Goal: Task Accomplishment & Management: Manage account settings

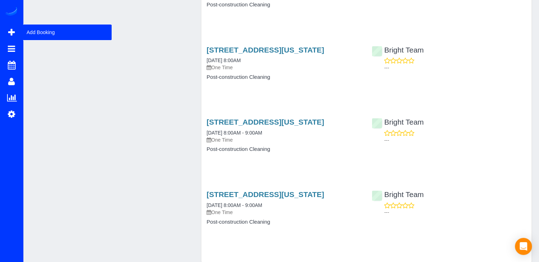
scroll to position [1072, 0]
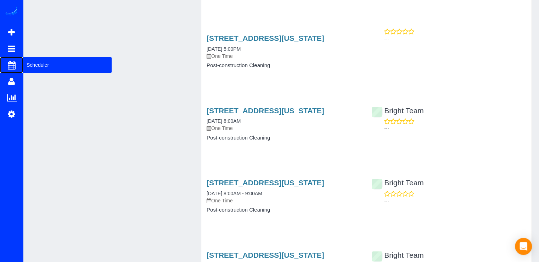
click at [32, 62] on span "Scheduler" at bounding box center [67, 65] width 89 height 16
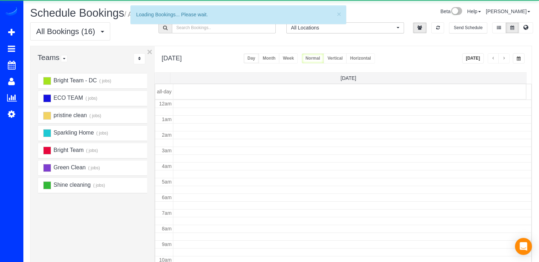
scroll to position [93, 0]
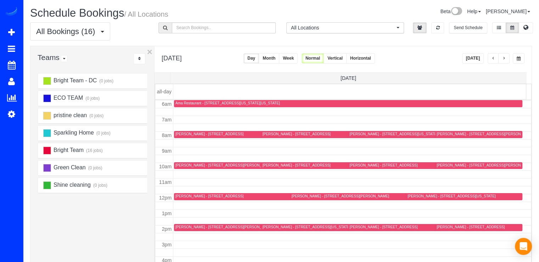
click at [492, 61] on button "button" at bounding box center [493, 58] width 11 height 10
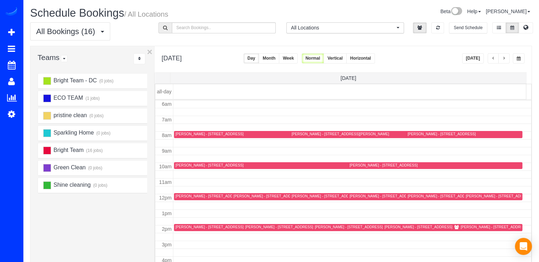
click at [504, 57] on span "button" at bounding box center [505, 58] width 4 height 4
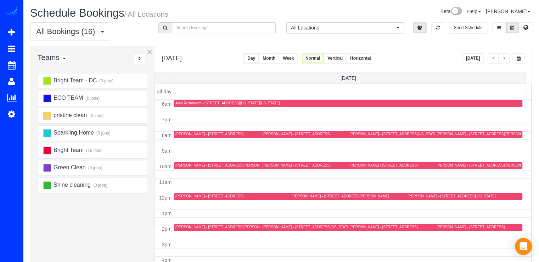
click at [504, 58] on span "button" at bounding box center [505, 58] width 4 height 4
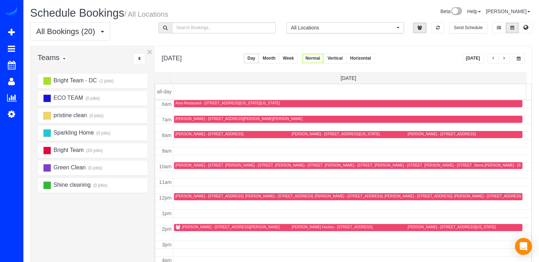
click at [506, 60] on button "button" at bounding box center [504, 58] width 11 height 10
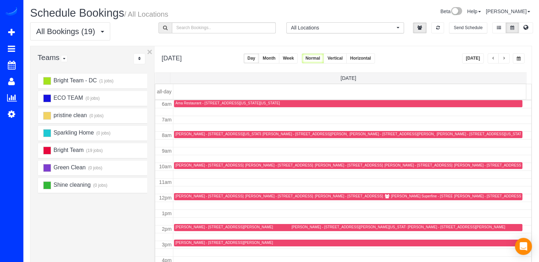
click at [490, 57] on button "button" at bounding box center [493, 58] width 11 height 10
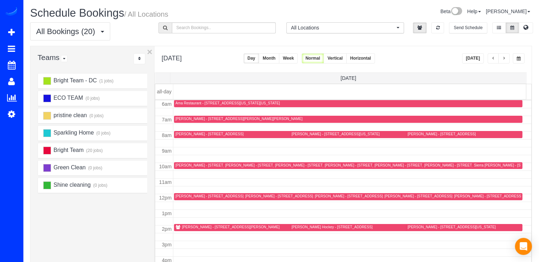
click at [505, 61] on button "button" at bounding box center [504, 58] width 11 height 10
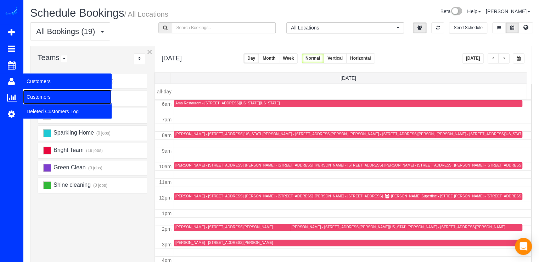
click at [38, 91] on link "Customers" at bounding box center [67, 97] width 89 height 14
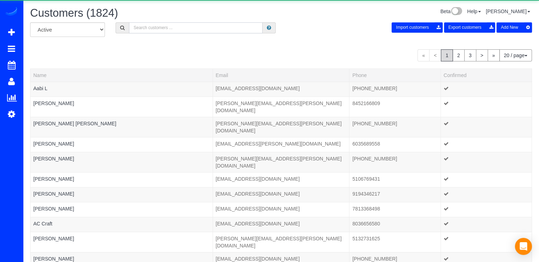
click at [194, 30] on input "text" at bounding box center [196, 27] width 134 height 11
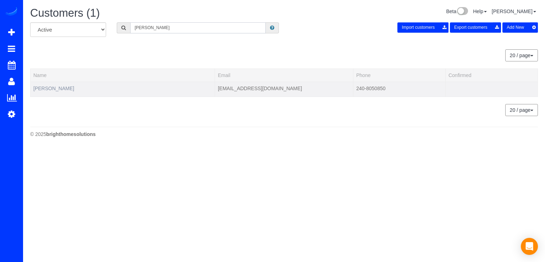
type input "[PERSON_NAME]"
click at [52, 89] on link "[PERSON_NAME]" at bounding box center [53, 88] width 41 height 6
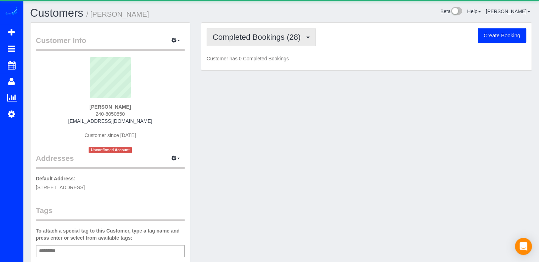
click at [283, 39] on span "Completed Bookings (28)" at bounding box center [259, 37] width 92 height 9
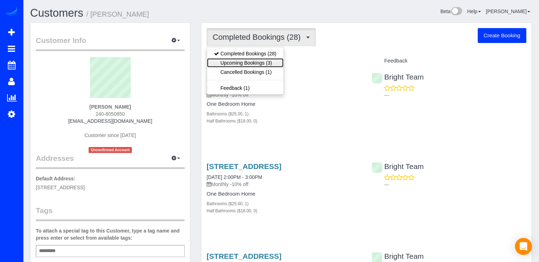
click at [261, 62] on link "Upcoming Bookings (3)" at bounding box center [245, 62] width 77 height 9
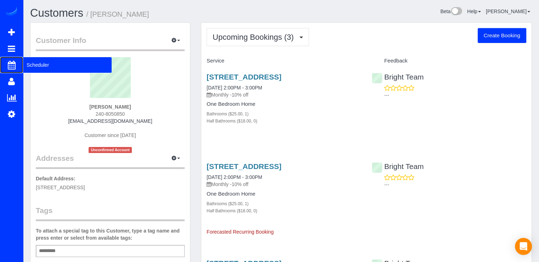
click at [35, 65] on span "Scheduler" at bounding box center [67, 65] width 89 height 16
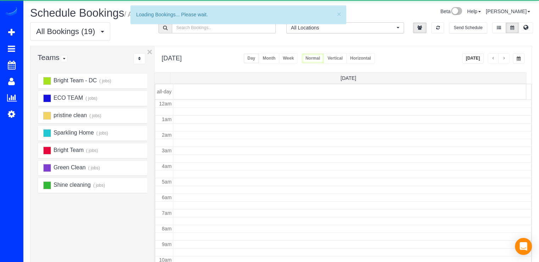
scroll to position [93, 0]
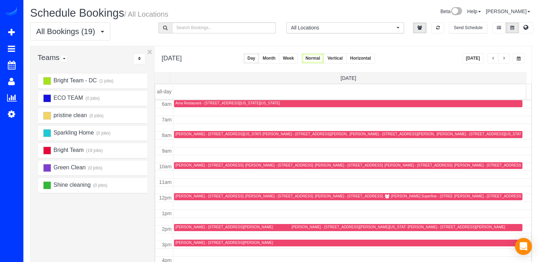
click at [480, 59] on button "[DATE]" at bounding box center [473, 58] width 22 height 10
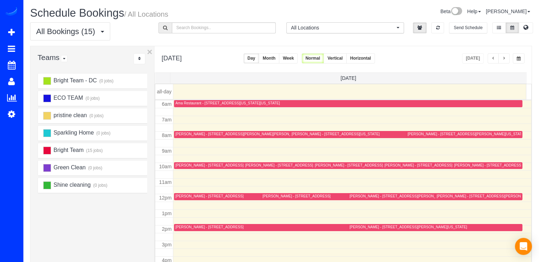
click at [495, 56] on button "button" at bounding box center [493, 58] width 11 height 10
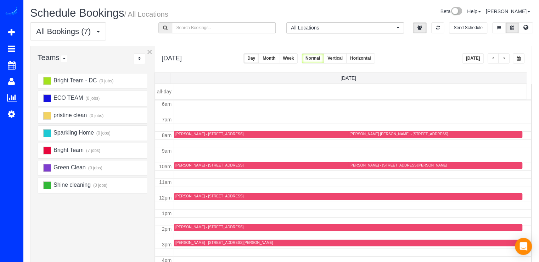
click at [505, 56] on span "button" at bounding box center [505, 58] width 4 height 4
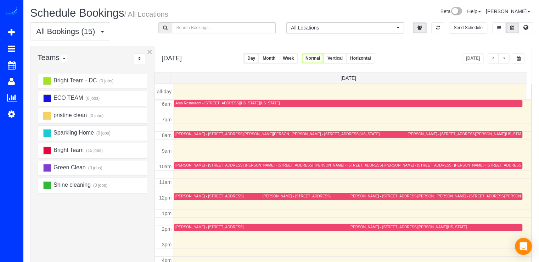
click at [505, 56] on span "button" at bounding box center [505, 58] width 4 height 4
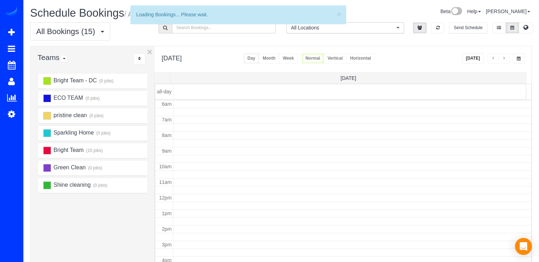
click at [505, 56] on span "button" at bounding box center [505, 58] width 4 height 4
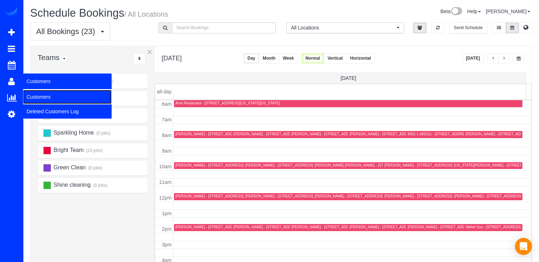
click at [36, 94] on link "Customers" at bounding box center [67, 97] width 89 height 14
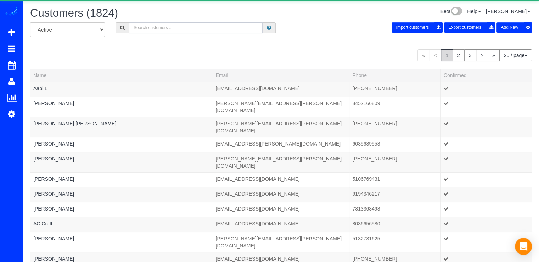
click at [175, 28] on input "text" at bounding box center [196, 27] width 134 height 11
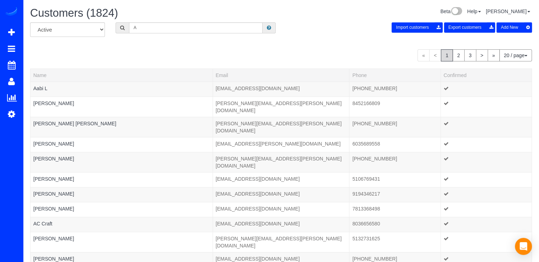
click at [96, 7] on span "Customers (1824)" at bounding box center [74, 13] width 88 height 12
drag, startPoint x: 152, startPoint y: 29, endPoint x: 147, endPoint y: 31, distance: 5.1
click at [151, 29] on input "A" at bounding box center [196, 27] width 134 height 11
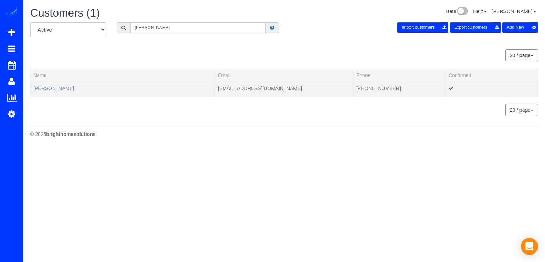
type input "[PERSON_NAME]"
click at [51, 88] on link "[PERSON_NAME]" at bounding box center [53, 88] width 41 height 6
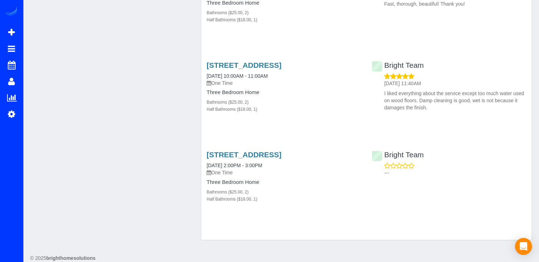
scroll to position [878, 0]
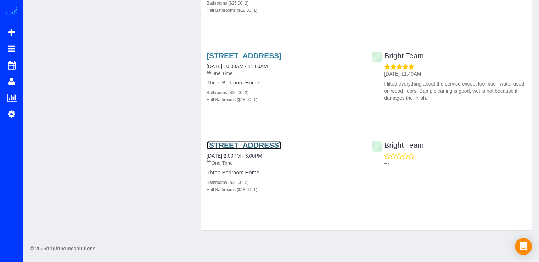
click at [281, 146] on link "[STREET_ADDRESS]" at bounding box center [244, 145] width 75 height 8
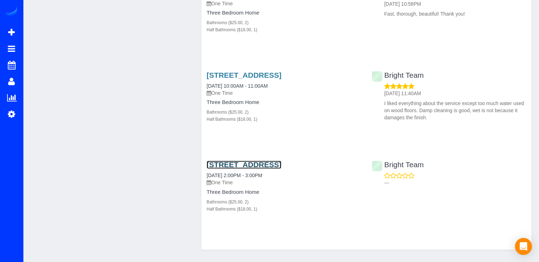
scroll to position [807, 0]
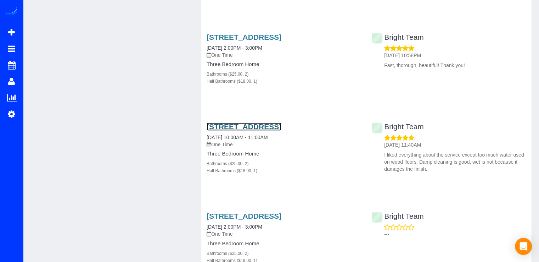
click at [250, 125] on link "[STREET_ADDRESS]" at bounding box center [244, 126] width 75 height 8
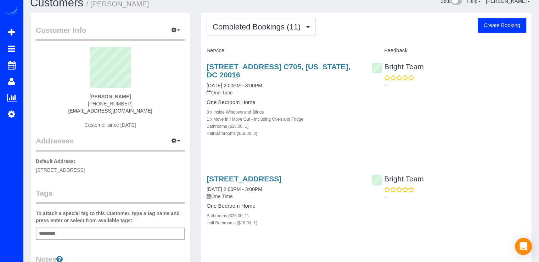
scroll to position [0, 0]
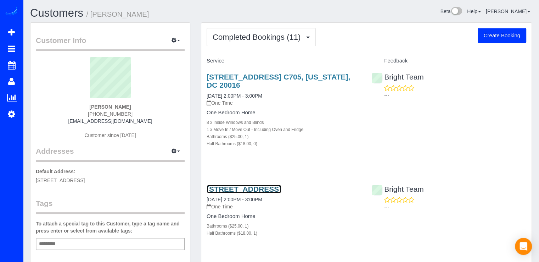
click at [264, 189] on link "[STREET_ADDRESS]" at bounding box center [244, 189] width 75 height 8
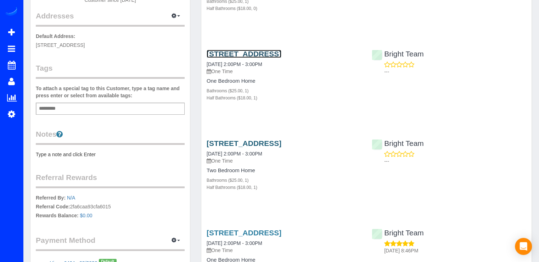
scroll to position [142, 0]
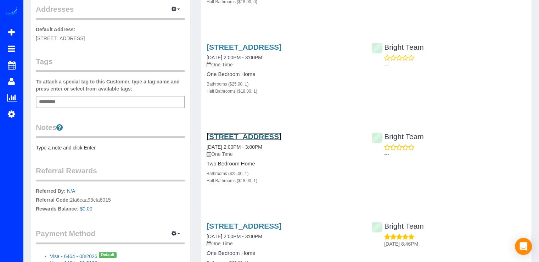
click at [258, 137] on link "[STREET_ADDRESS]" at bounding box center [244, 136] width 75 height 8
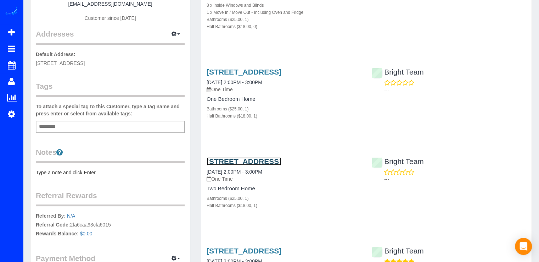
scroll to position [0, 0]
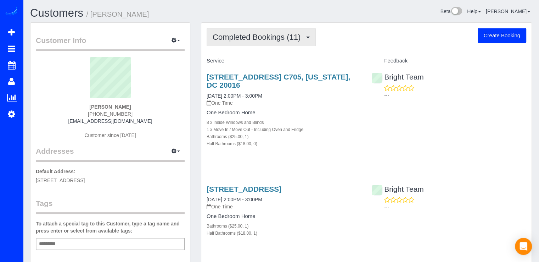
click at [279, 37] on span "Completed Bookings (11)" at bounding box center [259, 37] width 92 height 9
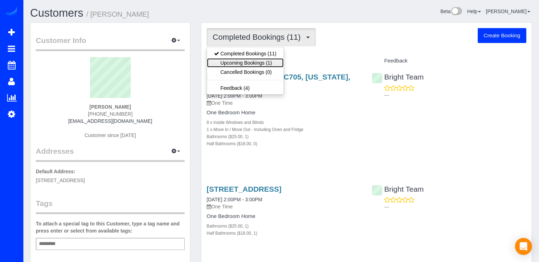
click at [277, 63] on link "Upcoming Bookings (1)" at bounding box center [245, 62] width 77 height 9
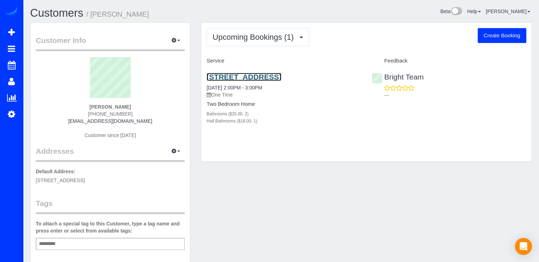
click at [256, 76] on link "[STREET_ADDRESS]" at bounding box center [244, 77] width 75 height 8
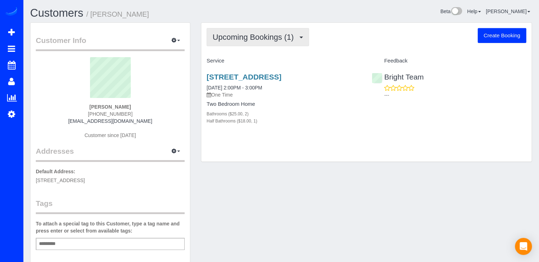
click at [267, 38] on span "Upcoming Bookings (1)" at bounding box center [255, 37] width 85 height 9
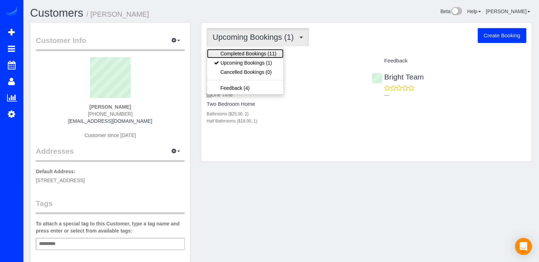
click at [270, 56] on link "Completed Bookings (11)" at bounding box center [245, 53] width 77 height 9
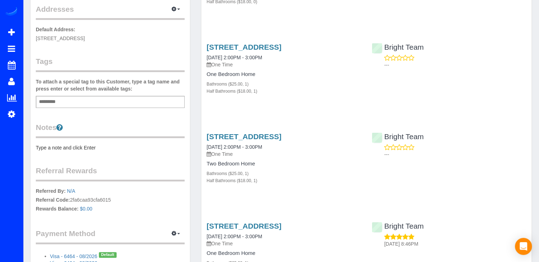
scroll to position [248, 0]
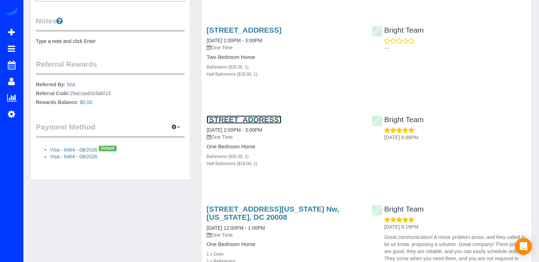
click at [271, 116] on link "[STREET_ADDRESS]" at bounding box center [244, 119] width 75 height 8
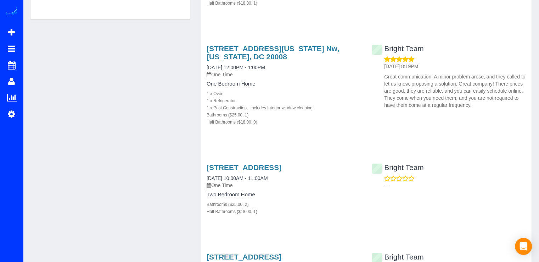
scroll to position [426, 0]
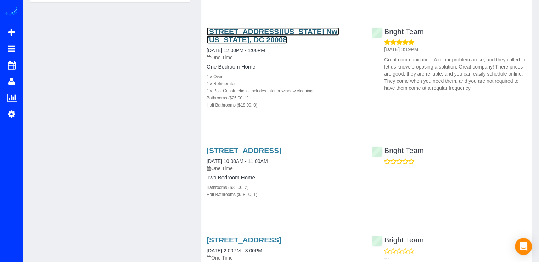
click at [246, 29] on link "[STREET_ADDRESS][US_STATE] Nw, [US_STATE], DC 20008" at bounding box center [273, 35] width 133 height 16
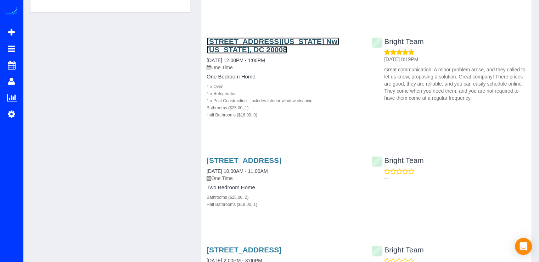
scroll to position [461, 0]
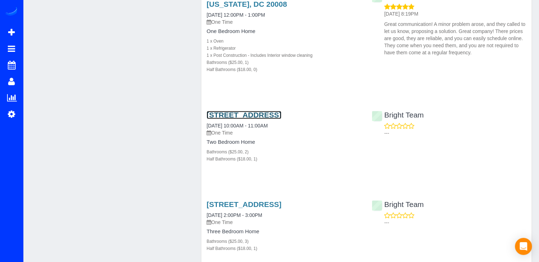
click at [255, 116] on link "[STREET_ADDRESS]" at bounding box center [244, 115] width 75 height 8
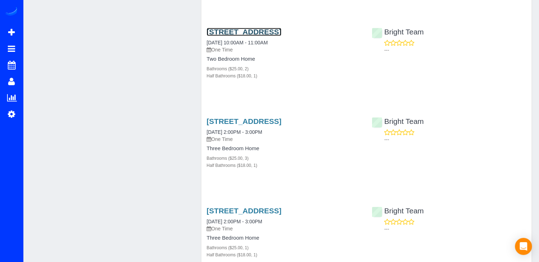
scroll to position [567, 0]
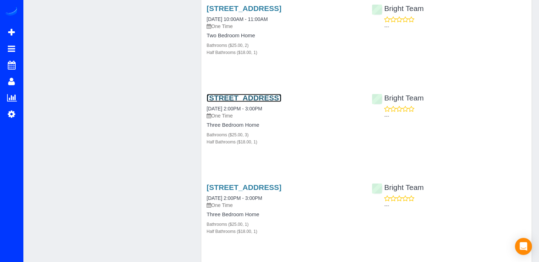
click at [272, 95] on link "[STREET_ADDRESS]" at bounding box center [244, 98] width 75 height 8
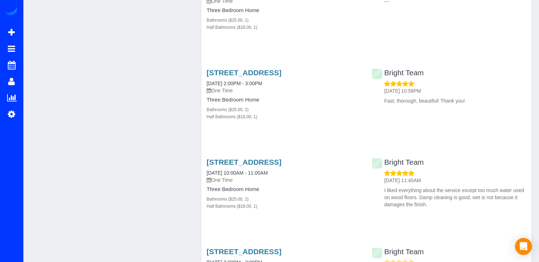
scroll to position [736, 0]
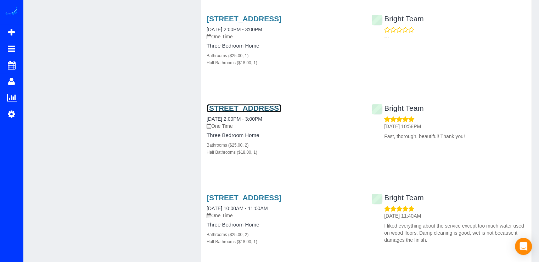
click at [278, 108] on link "[STREET_ADDRESS]" at bounding box center [244, 108] width 75 height 8
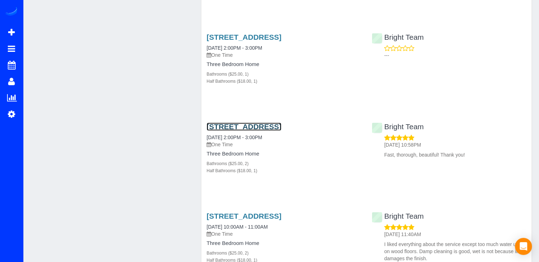
scroll to position [665, 0]
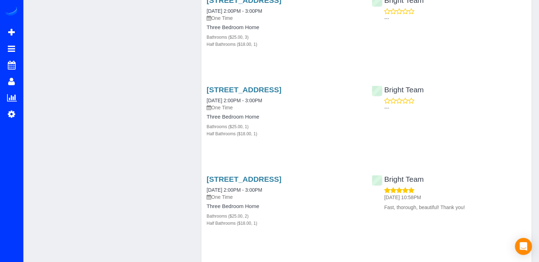
click at [243, 83] on div "[STREET_ADDRESS] [DATE] 2:00PM - 3:00PM One Time Three Bedroom Home Bathrooms (…" at bounding box center [283, 115] width 165 height 72
click at [240, 87] on link "[STREET_ADDRESS]" at bounding box center [244, 89] width 75 height 8
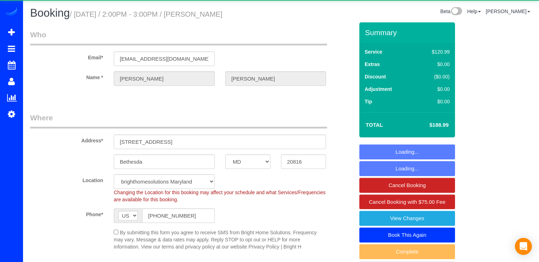
select select "MD"
select select "2"
select select "1"
select select "string:fspay-7830d71e-2b8c-4c54-abfb-9de76dbab43b"
select select "spot1"
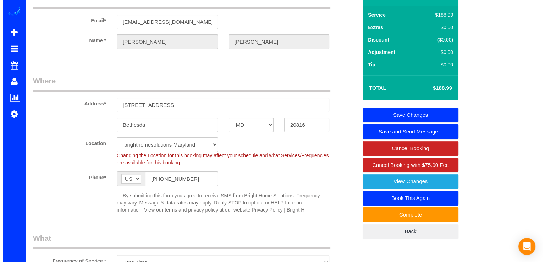
scroll to position [25, 0]
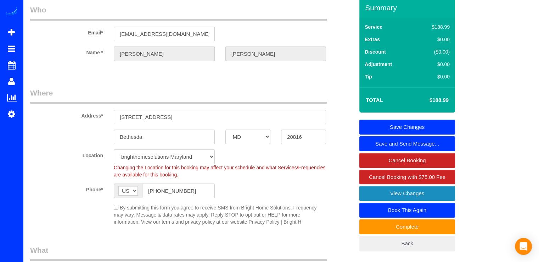
click at [386, 193] on link "View Changes" at bounding box center [408, 193] width 96 height 15
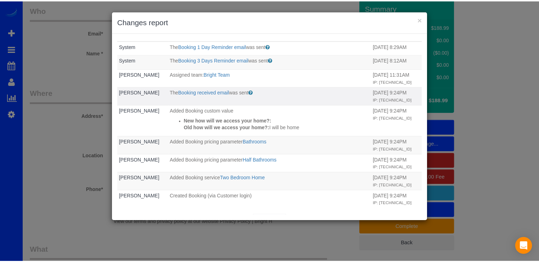
scroll to position [0, 0]
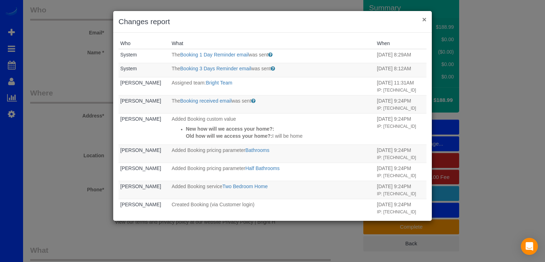
click at [426, 19] on button "×" at bounding box center [424, 19] width 4 height 7
